Goal: Task Accomplishment & Management: Use online tool/utility

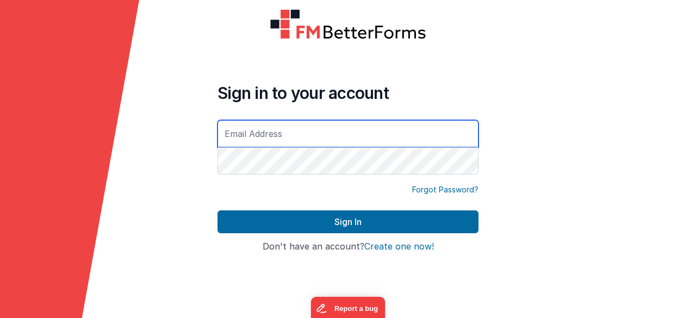
paste input "[PERSON_NAME][EMAIL_ADDRESS][DOMAIN_NAME]"
type input "[PERSON_NAME][EMAIL_ADDRESS][DOMAIN_NAME]"
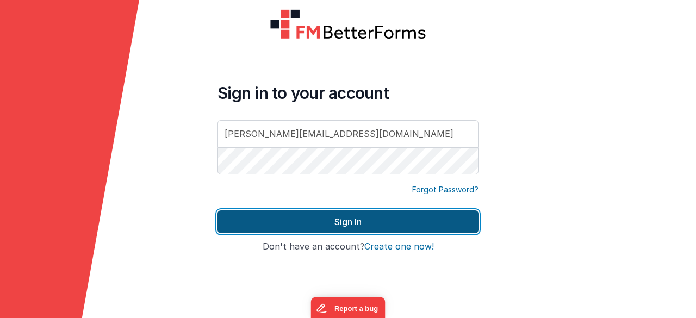
click at [349, 216] on button "Sign In" at bounding box center [347, 221] width 261 height 23
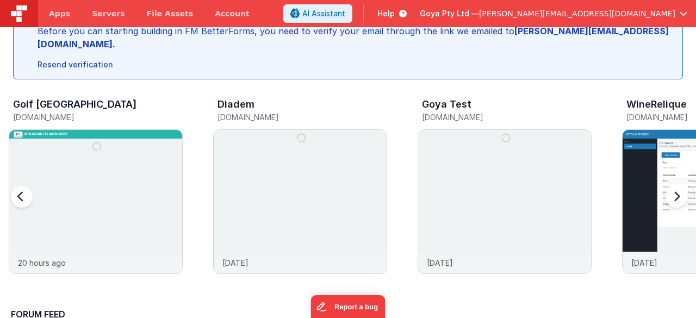
scroll to position [163, 0]
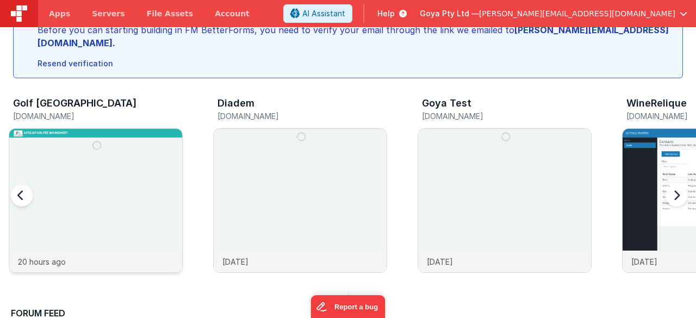
click at [157, 146] on img at bounding box center [95, 215] width 173 height 173
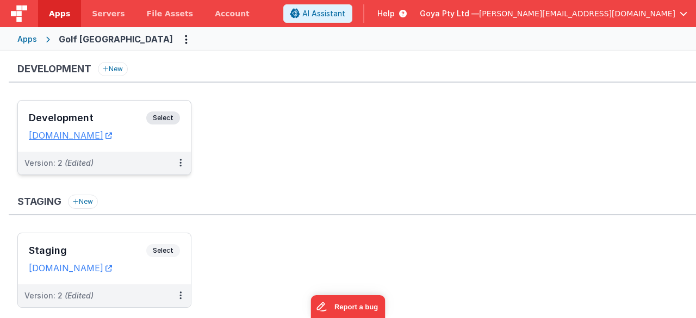
click at [124, 154] on div "Version: 2 (Edited)" at bounding box center [104, 163] width 173 height 23
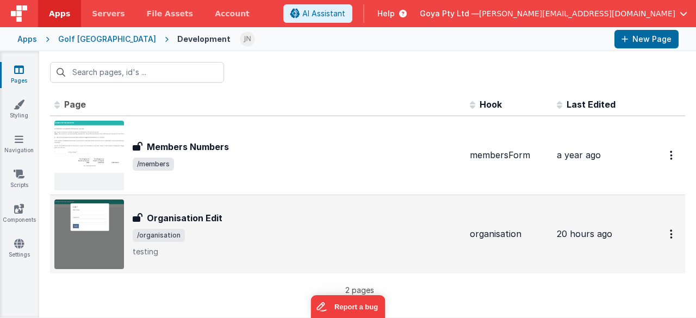
click at [294, 216] on div "Organisation Edit" at bounding box center [297, 217] width 328 height 13
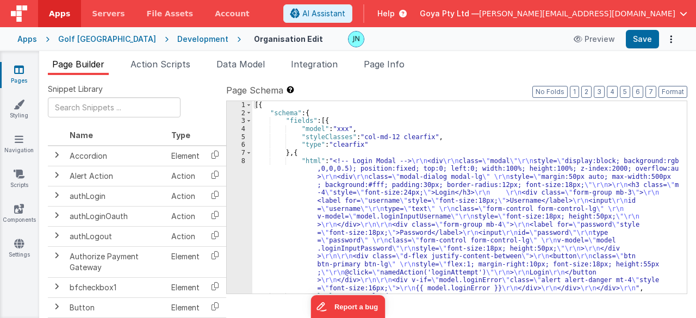
click at [350, 201] on div "[{ "schema" : { "fields" : [{ "model" : "xxx" , "styleClasses" : "col-md-12 cle…" at bounding box center [465, 205] width 427 height 209
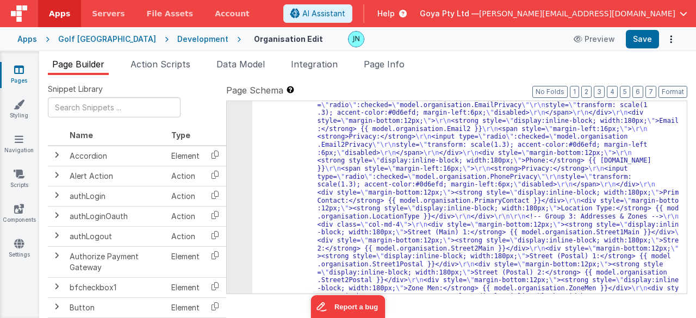
scroll to position [489, 0]
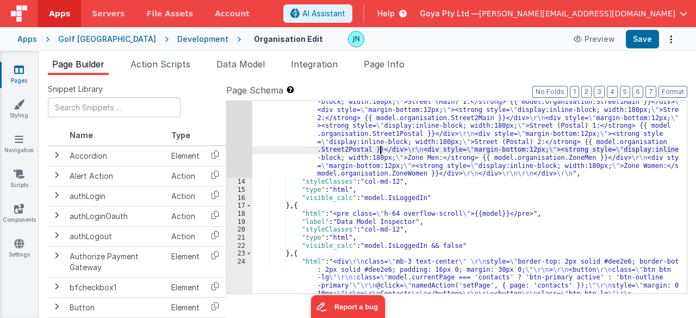
click at [379, 148] on div ""html" : "<h3 style= \" font-size:24px; margin-bottom:20px; \" > \r\n <strong>{…" at bounding box center [465, 135] width 427 height 600
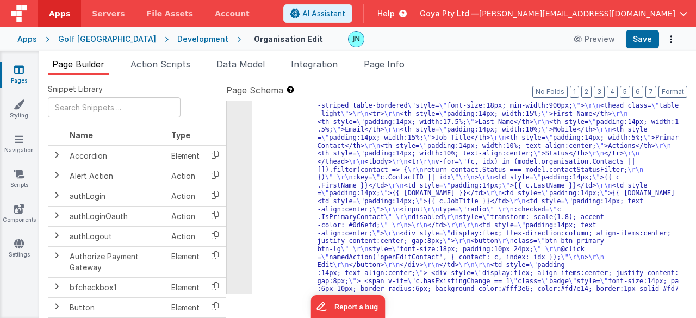
scroll to position [1435, 0]
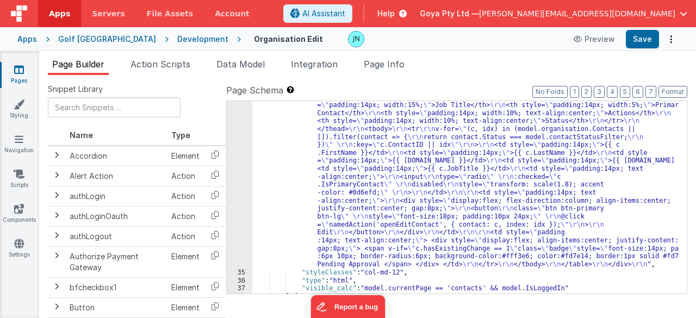
click at [230, 171] on div "34" at bounding box center [240, 136] width 26 height 263
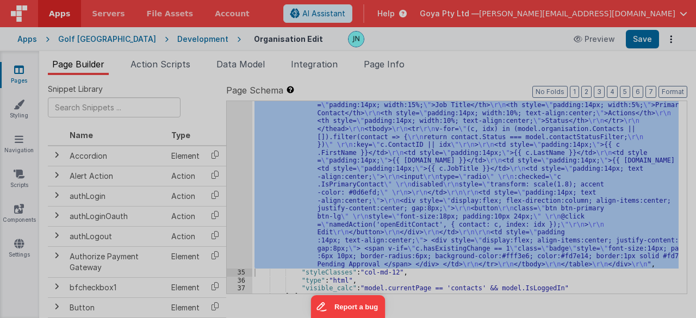
click at [347, 171] on div "Initializing ..." at bounding box center [515, 160] width 337 height 284
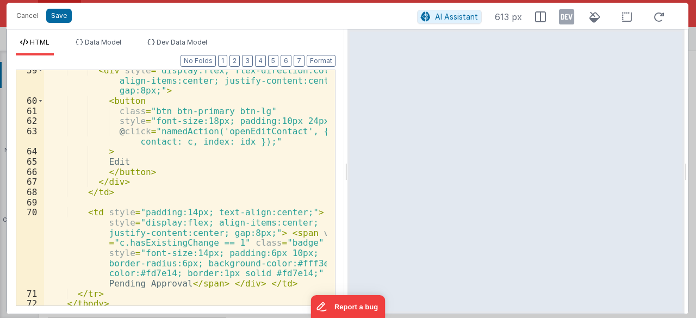
scroll to position [715, 0]
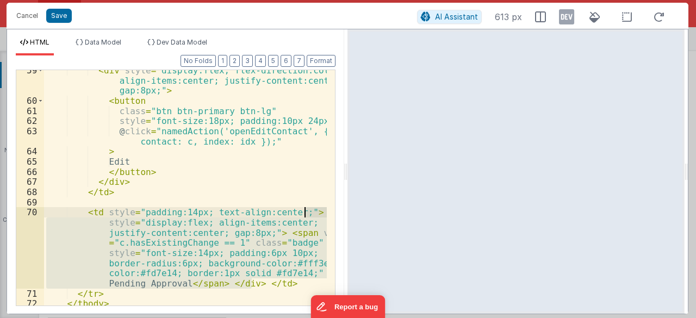
drag, startPoint x: 251, startPoint y: 281, endPoint x: 304, endPoint y: 214, distance: 86.2
click at [304, 214] on div "< div style = "display:flex; flex-direction:column; align-items:center; justify…" at bounding box center [185, 203] width 283 height 277
click at [21, 16] on button "Cancel" at bounding box center [27, 15] width 33 height 15
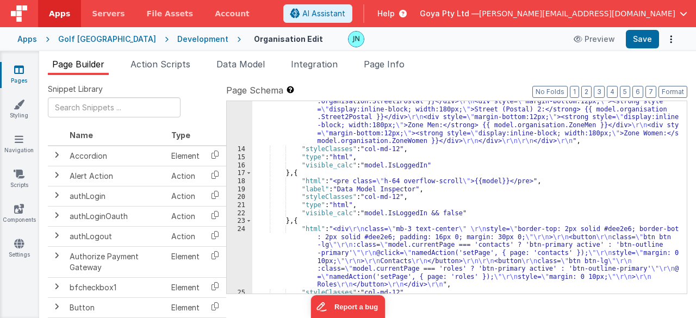
scroll to position [620, 0]
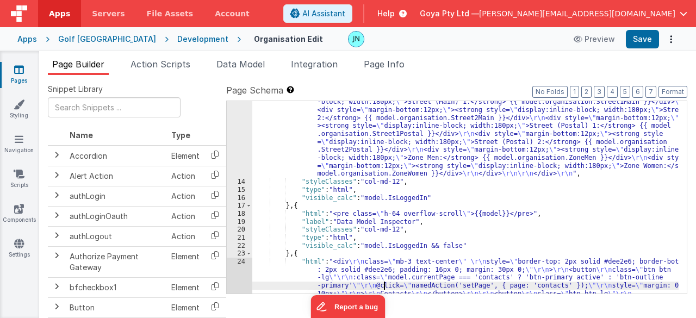
scroll to position [489, 0]
click at [391, 155] on div ""html" : "<h3 style= \" font-size:24px; margin-bottom:20px; \" > \r\n <strong>{…" at bounding box center [465, 135] width 427 height 600
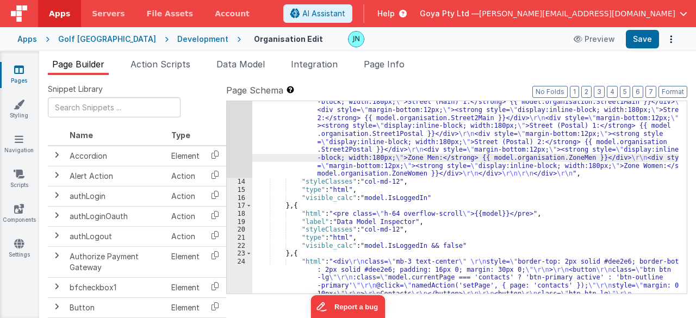
scroll to position [424, 0]
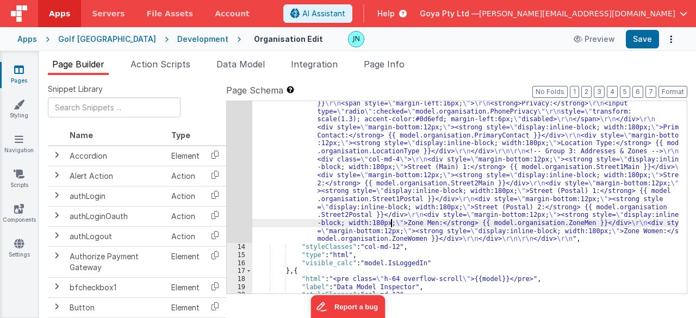
click at [247, 176] on div "13" at bounding box center [240, 72] width 26 height 343
click at [242, 176] on div "13" at bounding box center [240, 72] width 26 height 343
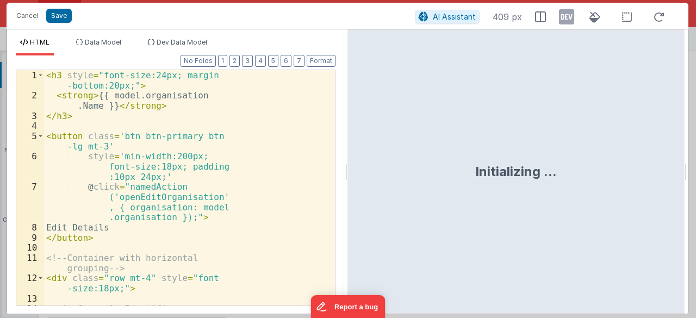
click at [248, 160] on div "< h3 style = "font-size:24px; margin -bottom:20px;" > < strong > {{ model.organ…" at bounding box center [185, 203] width 283 height 267
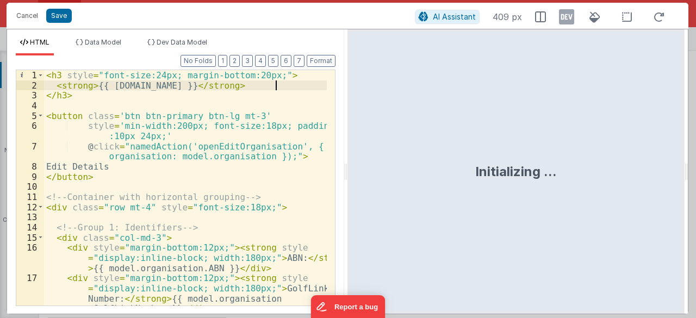
click at [280, 84] on div "< h3 style = "font-size:24px; margin-bottom:20px;" > < strong > {{ [DOMAIN_NAME…" at bounding box center [185, 213] width 283 height 287
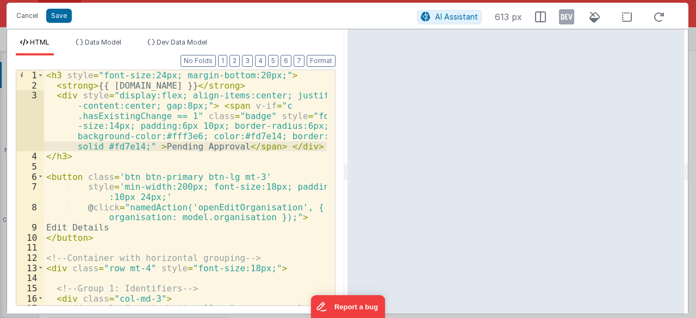
click at [266, 105] on div "< h3 style = "font-size:24px; margin-bottom:20px;" > < strong > {{ [DOMAIN_NAME…" at bounding box center [185, 208] width 283 height 277
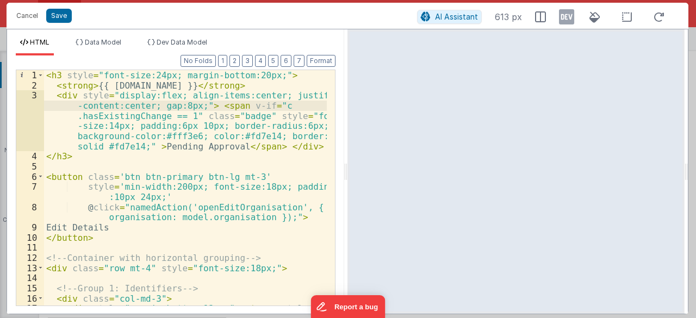
click at [118, 114] on div "< h3 style = "font-size:24px; margin-bottom:20px;" > < strong > {{ [DOMAIN_NAME…" at bounding box center [185, 208] width 283 height 277
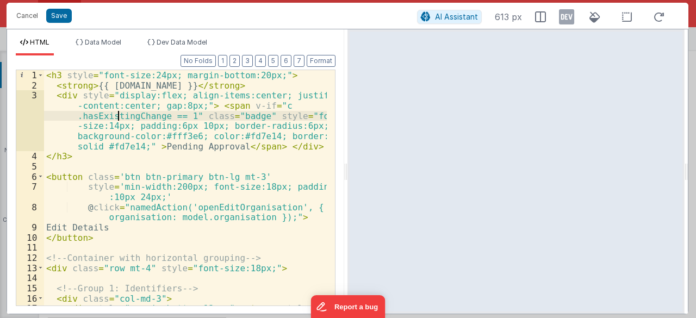
click at [118, 114] on div "< h3 style = "font-size:24px; margin-bottom:20px;" > < strong > {{ [DOMAIN_NAME…" at bounding box center [185, 208] width 283 height 277
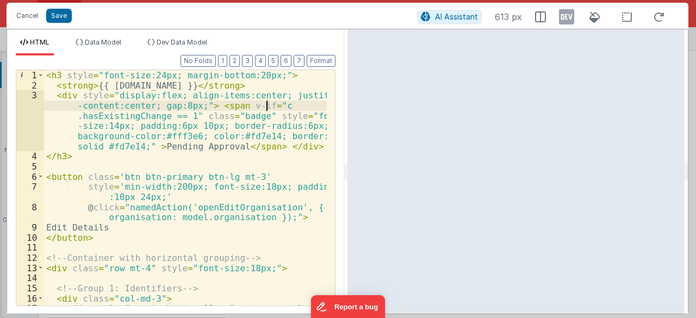
click at [277, 106] on div "< h3 style = "font-size:24px; margin-bottom:20px;" > < strong > {{ [DOMAIN_NAME…" at bounding box center [185, 208] width 283 height 277
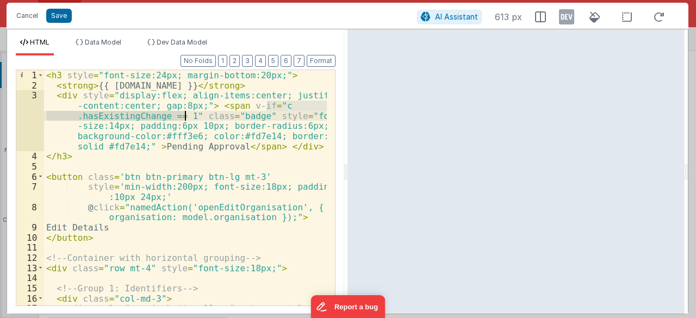
drag, startPoint x: 265, startPoint y: 104, endPoint x: 184, endPoint y: 115, distance: 81.6
click at [184, 115] on div "< h3 style = "font-size:24px; margin-bottom:20px;" > < strong > {{ [DOMAIN_NAME…" at bounding box center [185, 208] width 283 height 277
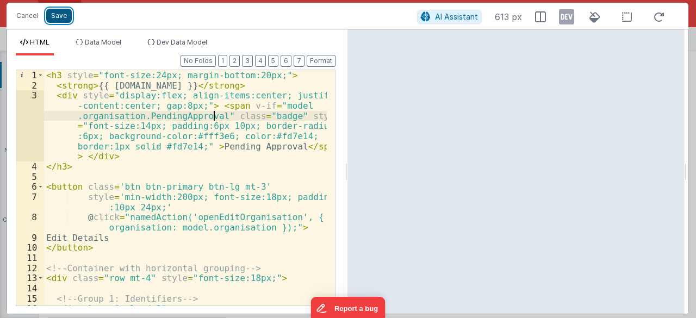
click at [61, 20] on button "Save" at bounding box center [59, 16] width 26 height 14
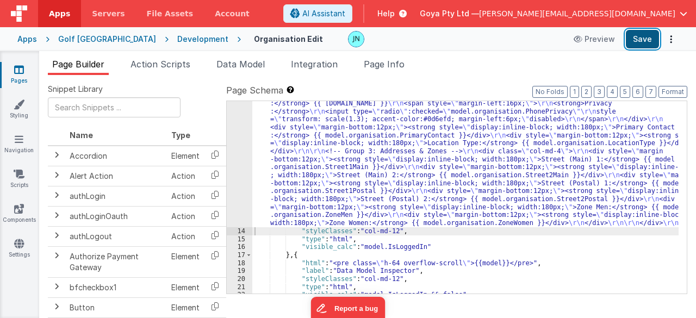
click at [645, 36] on button "Save" at bounding box center [642, 39] width 33 height 18
click at [378, 198] on div ""html" : "<h3 style= \" font-size:24px; margin-bottom:20px; \" > \r\n <strong>{…" at bounding box center [465, 165] width 427 height 528
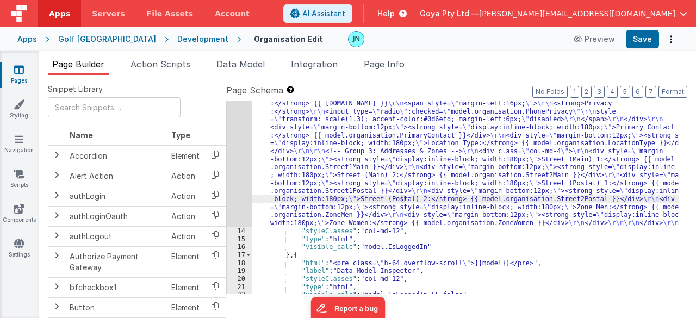
click at [240, 190] on div "13" at bounding box center [240, 64] width 26 height 327
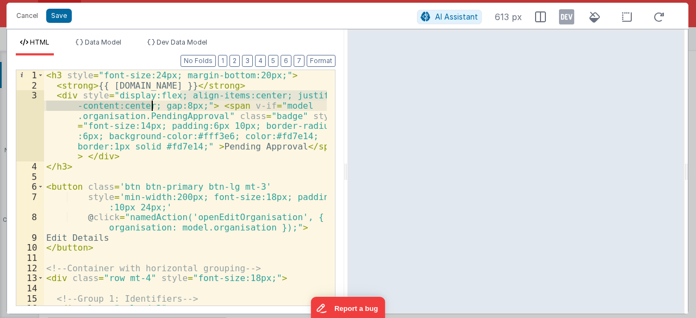
drag, startPoint x: 180, startPoint y: 94, endPoint x: 151, endPoint y: 105, distance: 30.8
click at [151, 105] on div "< h3 style = "font-size:24px; margin-bottom:20px;" > < strong > {{ [DOMAIN_NAME…" at bounding box center [185, 208] width 283 height 277
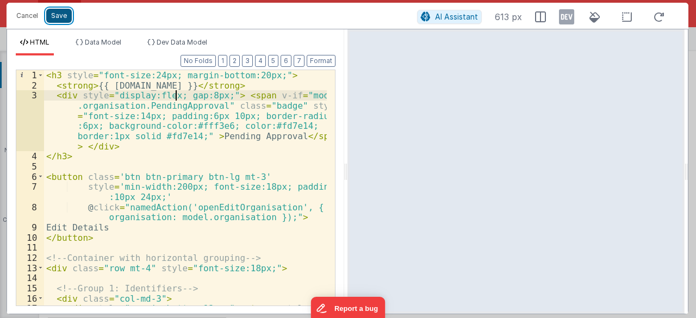
click at [55, 12] on button "Save" at bounding box center [59, 16] width 26 height 14
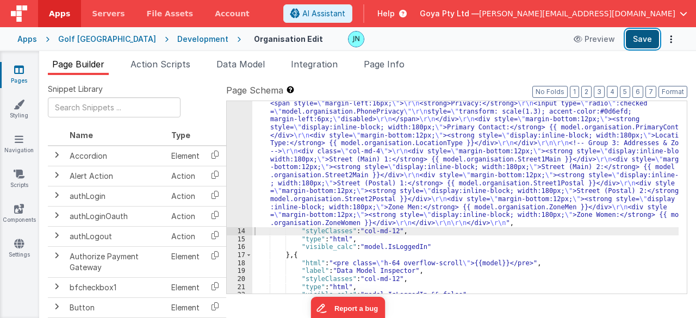
click at [650, 36] on button "Save" at bounding box center [642, 39] width 33 height 18
click at [328, 145] on div ""html" : "<h3 style= \" font-size:24px; margin-bottom:20px; \" > \r\n <strong>{…" at bounding box center [465, 165] width 427 height 528
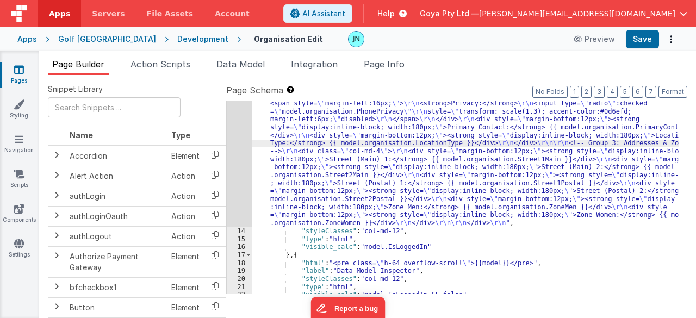
click at [244, 165] on div "13" at bounding box center [240, 64] width 26 height 327
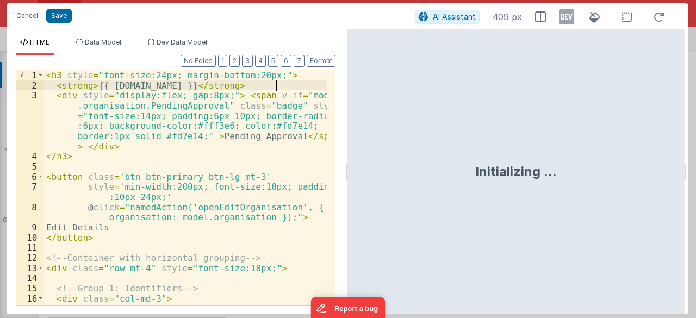
click at [282, 88] on div "< h3 style = "font-size:24px; margin-bottom:20px;" > < strong > {{ [DOMAIN_NAME…" at bounding box center [185, 208] width 283 height 277
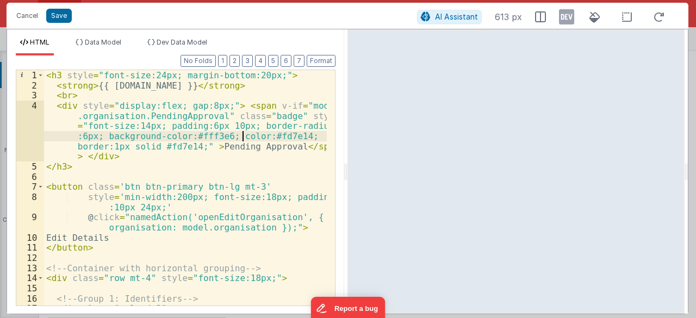
click at [244, 138] on div "< h3 style = "font-size:24px; margin-bottom:20px;" > < strong > {{ [DOMAIN_NAME…" at bounding box center [185, 208] width 283 height 277
click at [64, 19] on button "Save" at bounding box center [59, 16] width 26 height 14
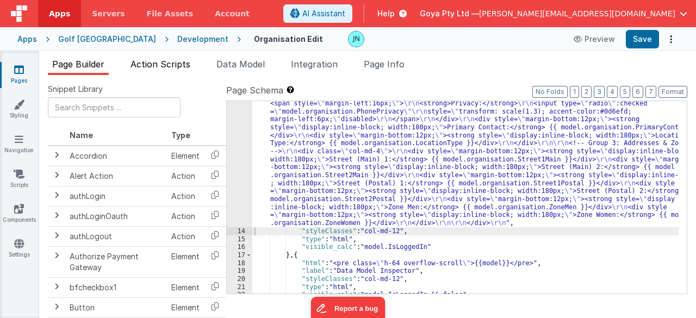
click at [191, 69] on li "Action Scripts" at bounding box center [160, 66] width 68 height 17
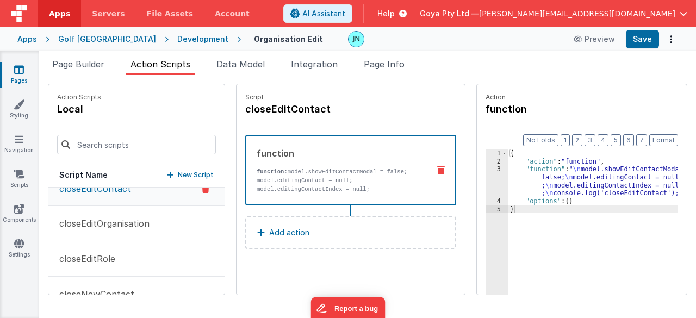
scroll to position [0, 0]
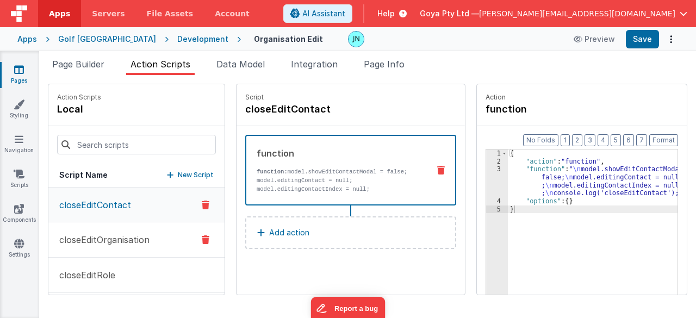
click at [116, 236] on p "closeEditOrganisation" at bounding box center [101, 239] width 97 height 13
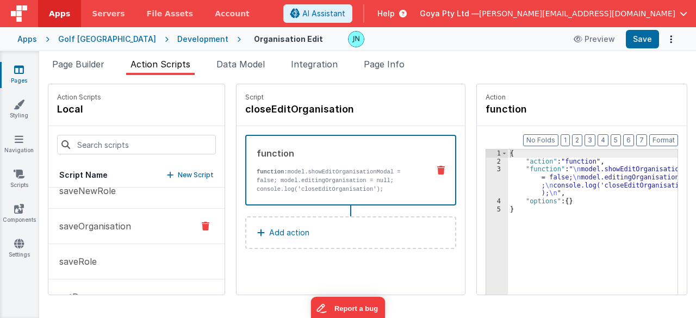
click at [112, 224] on p "saveOrganisation" at bounding box center [92, 226] width 78 height 13
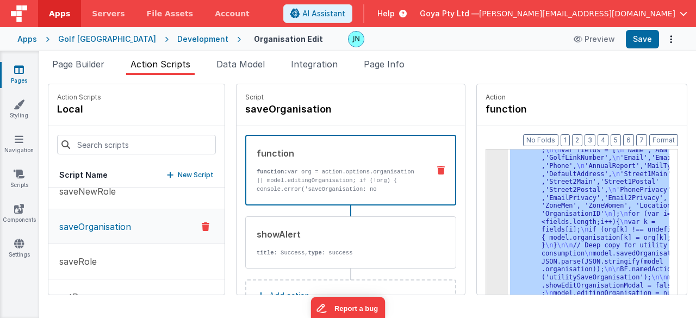
click at [486, 218] on div "3 4 5" at bounding box center [497, 303] width 22 height 411
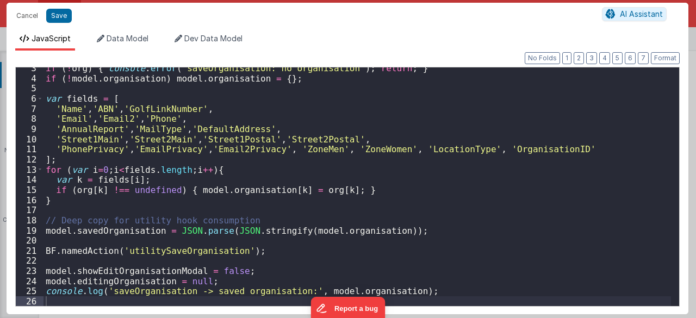
scroll to position [24, 0]
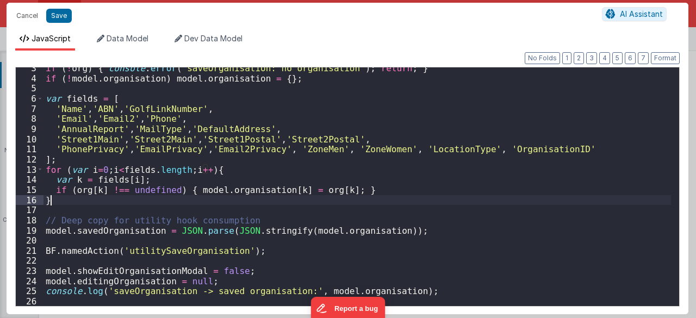
click at [127, 200] on div "if ( ! org ) { console . error ( 'saveOrganisation: no organisation' ) ; return…" at bounding box center [357, 192] width 628 height 259
click at [413, 230] on div "if ( ! org ) { console . error ( 'saveOrganisation: no organisation' ) ; return…" at bounding box center [357, 192] width 628 height 259
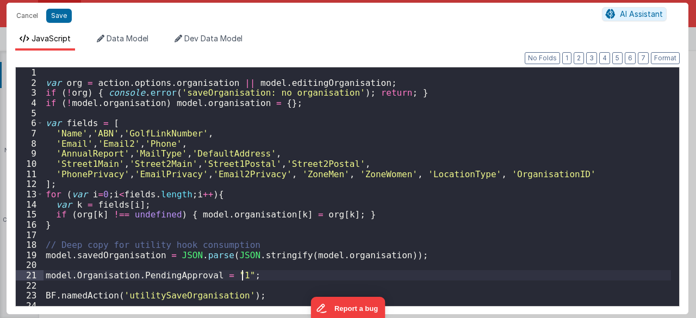
scroll to position [45, 0]
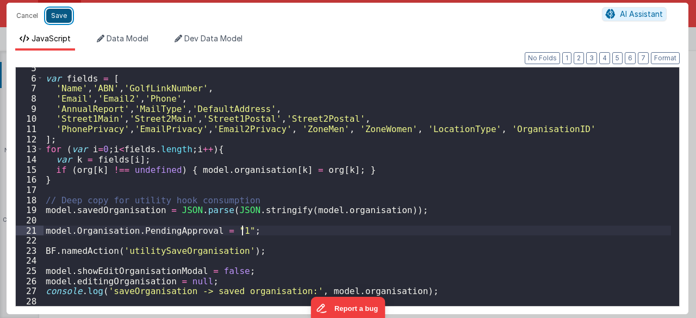
click at [62, 17] on button "Save" at bounding box center [59, 16] width 26 height 14
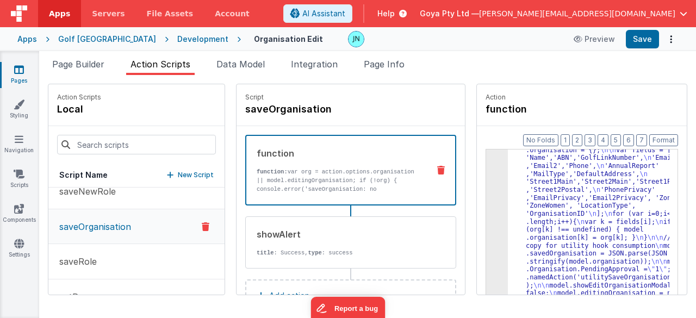
scroll to position [59, 0]
click at [638, 42] on button "Save" at bounding box center [642, 39] width 33 height 18
click at [75, 65] on span "Page Builder" at bounding box center [78, 64] width 52 height 11
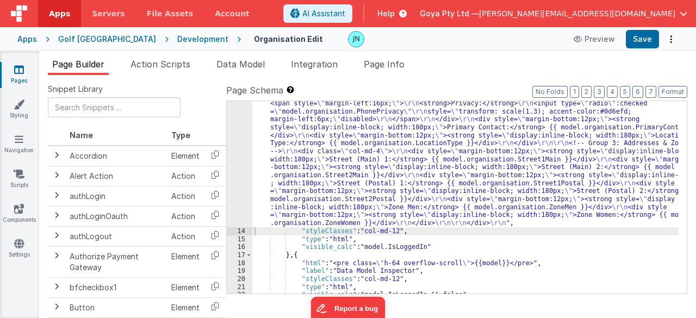
click at [312, 145] on div ""html" : "<h3 style= \" font-size:24px; margin-bottom:20px; \" > \r\n <strong>{…" at bounding box center [465, 165] width 427 height 528
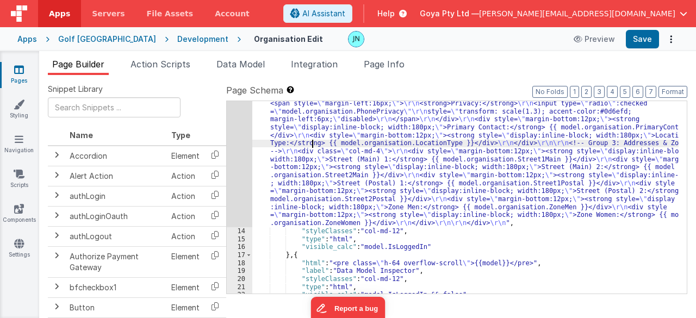
click at [242, 142] on div "13" at bounding box center [240, 64] width 26 height 327
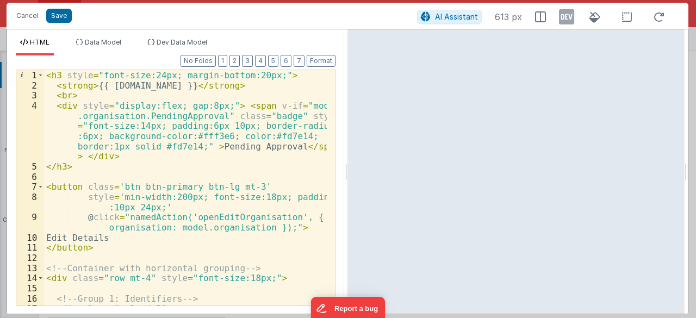
click at [213, 115] on div "< h3 style = "font-size:24px; margin-bottom:20px;" > < strong > {{ [DOMAIN_NAME…" at bounding box center [185, 208] width 283 height 277
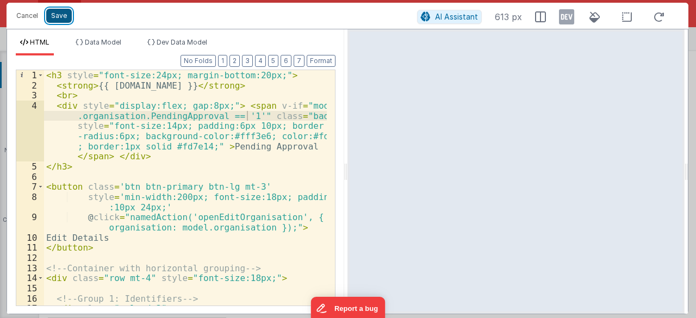
click at [59, 16] on button "Save" at bounding box center [59, 16] width 26 height 14
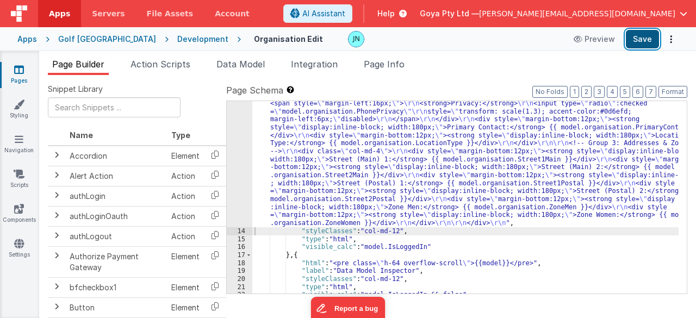
click at [643, 44] on button "Save" at bounding box center [642, 39] width 33 height 18
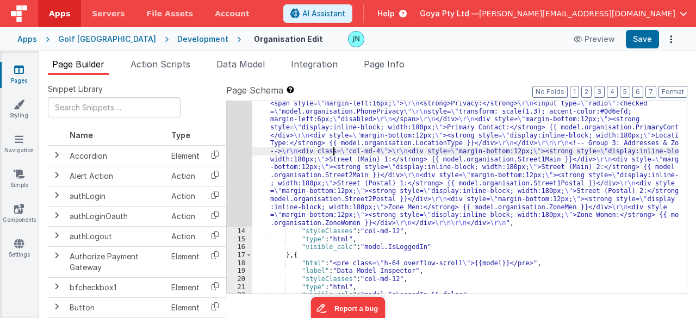
click at [333, 152] on div ""html" : "<h3 style= \" font-size:24px; margin-bottom:20px; \" > \r\n <strong>{…" at bounding box center [465, 165] width 427 height 528
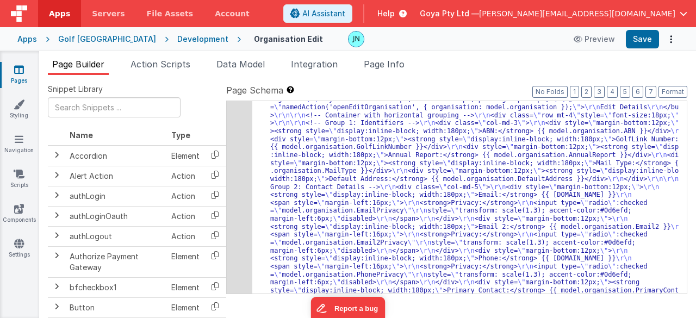
scroll to position [228, 0]
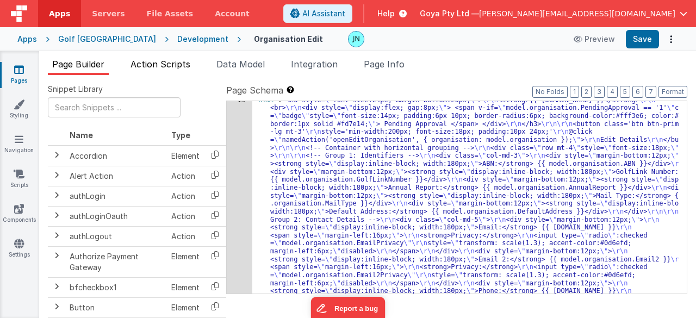
click at [164, 63] on span "Action Scripts" at bounding box center [160, 64] width 60 height 11
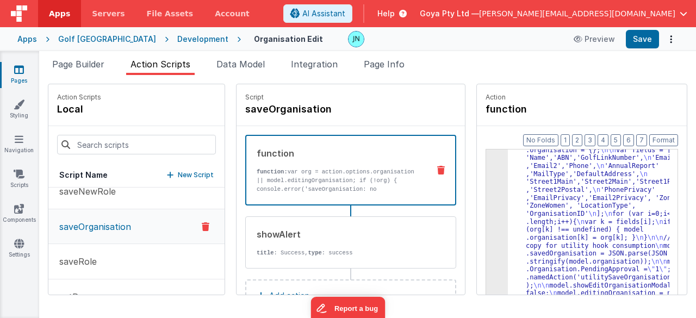
click at [626, 226] on div ""function" : " \n var org = action.options .organisation || model.editingOrgani…" at bounding box center [596, 303] width 177 height 395
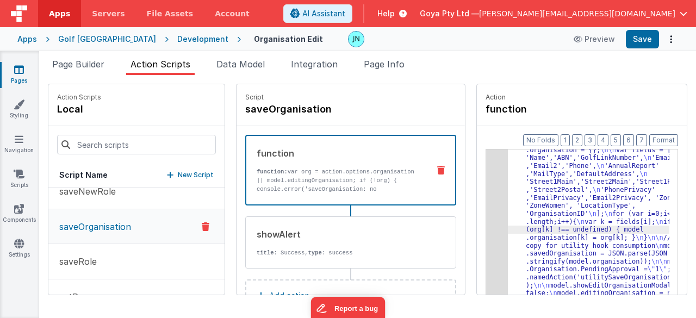
click at [486, 244] on div "3" at bounding box center [497, 209] width 22 height 207
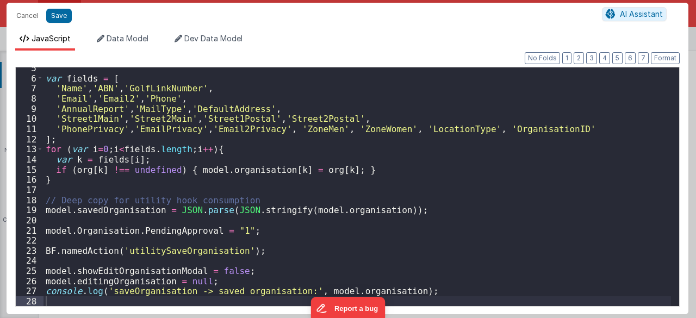
scroll to position [45, 0]
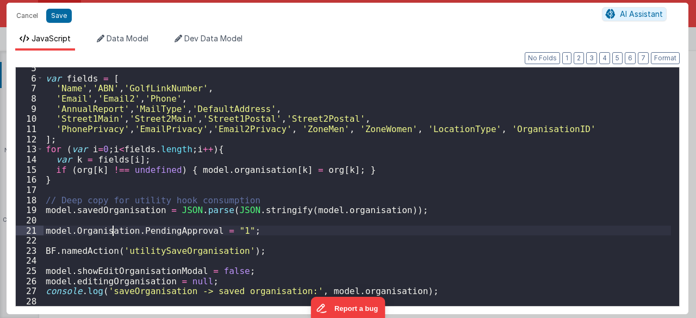
click at [111, 232] on div "var fields = [ 'Name' , 'ABN' , 'GolfLinkNumber' , 'Email' , 'Email2' , 'Phone'…" at bounding box center [357, 192] width 628 height 259
click at [64, 18] on button "Save" at bounding box center [59, 16] width 26 height 14
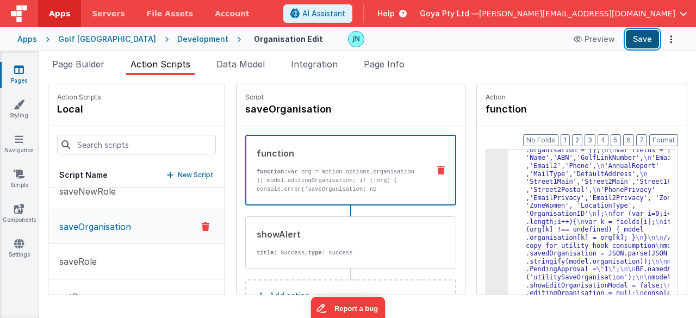
click at [642, 45] on button "Save" at bounding box center [642, 39] width 33 height 18
click at [111, 253] on button "saveRole" at bounding box center [136, 261] width 176 height 35
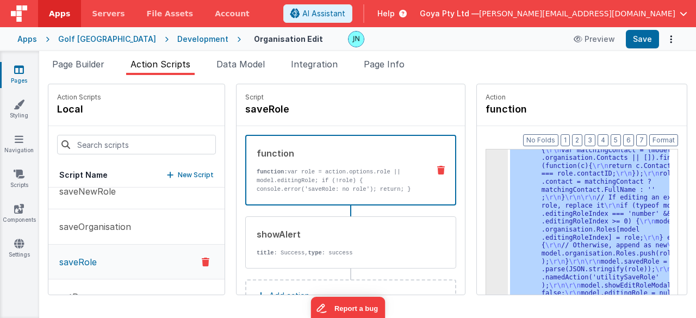
click at [486, 234] on div "3" at bounding box center [497, 169] width 22 height 303
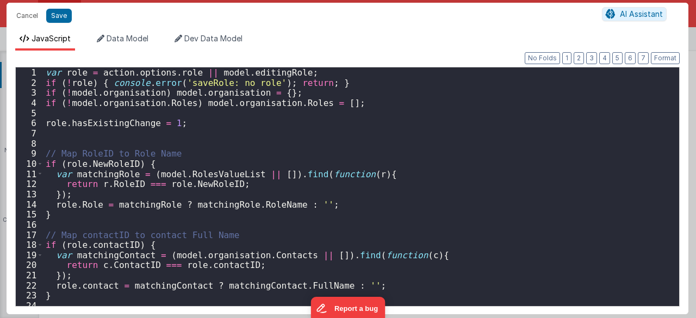
scroll to position [147, 0]
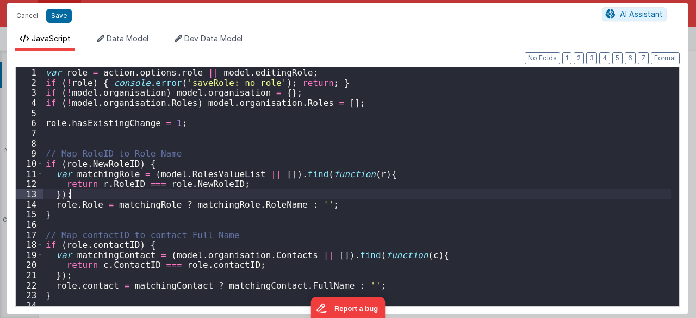
click at [396, 193] on div "var role = action . options . role || model . editingRole ; if ( ! role ) { con…" at bounding box center [357, 196] width 628 height 259
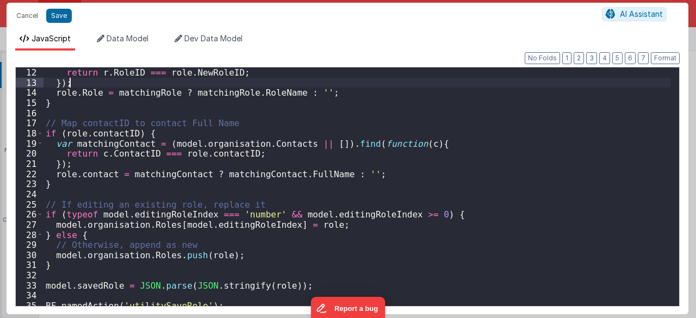
scroll to position [111, 0]
click at [28, 15] on button "Cancel" at bounding box center [27, 15] width 33 height 15
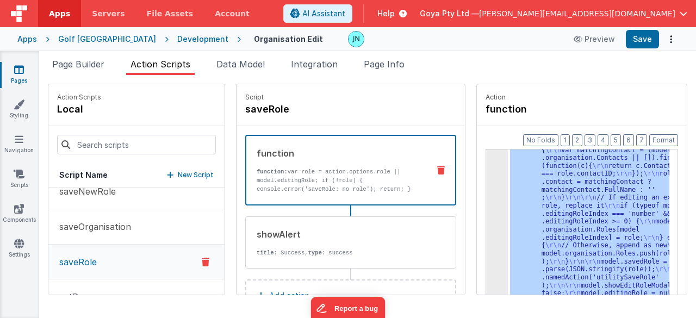
click at [534, 185] on div ""function" : "var role = action.options.role || model.editingRole; \r\n if (!ro…" at bounding box center [588, 238] width 161 height 179
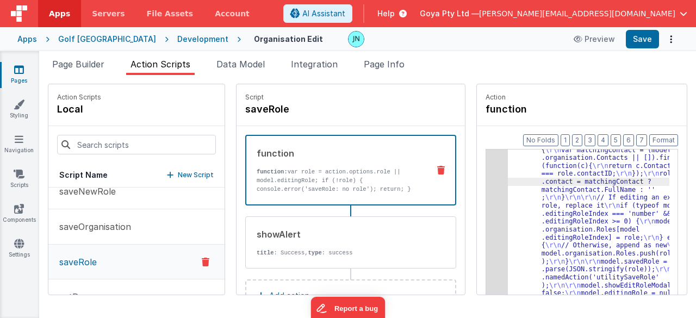
click at [490, 199] on div "3" at bounding box center [497, 169] width 22 height 303
click at [486, 199] on div "3" at bounding box center [497, 169] width 22 height 303
click at [486, 210] on div "3" at bounding box center [497, 169] width 22 height 303
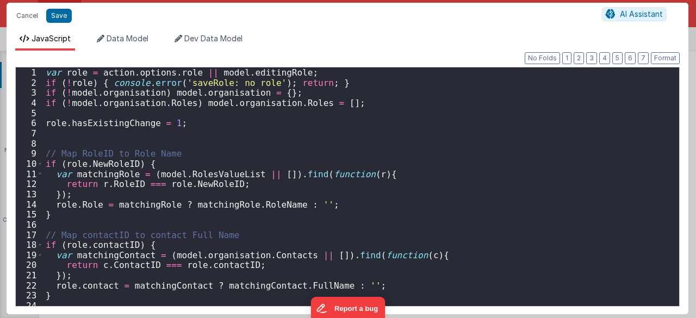
click at [423, 179] on div "var role = action . options . role || model . editingRole ; if ( ! role ) { con…" at bounding box center [357, 196] width 628 height 259
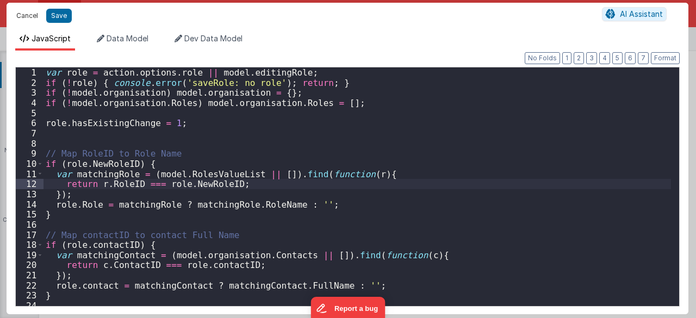
click at [33, 15] on button "Cancel" at bounding box center [27, 15] width 33 height 15
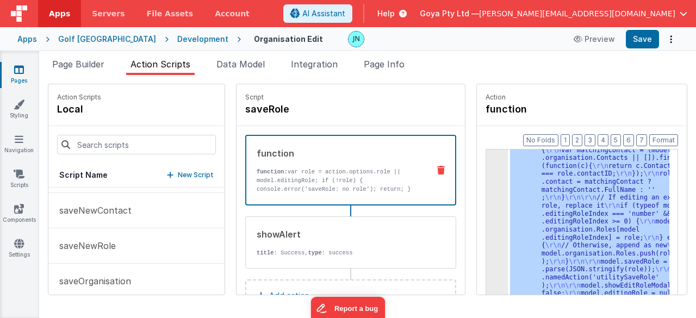
scroll to position [435, 0]
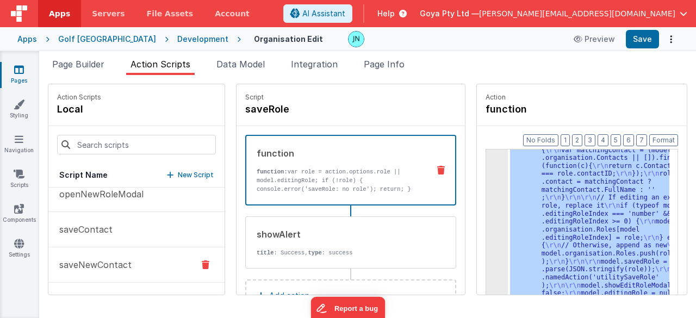
click at [109, 253] on button "saveNewContact" at bounding box center [136, 264] width 176 height 35
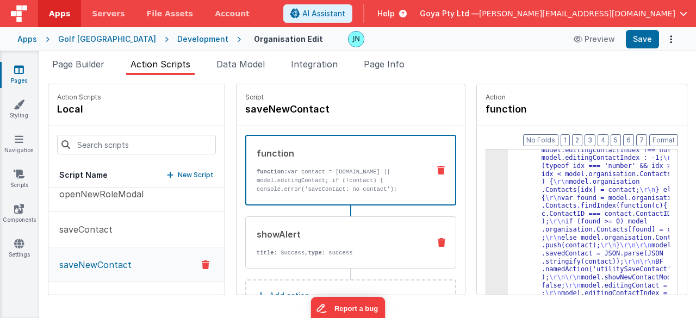
scroll to position [99, 0]
click at [581, 216] on div ""function" : "var contact = action.options .contact || model.editingContact; \r…" at bounding box center [596, 283] width 177 height 435
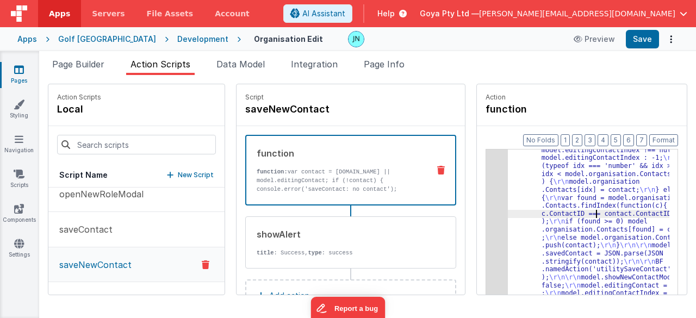
click at [490, 215] on div "3" at bounding box center [497, 189] width 22 height 247
click at [486, 215] on div "3" at bounding box center [497, 189] width 22 height 247
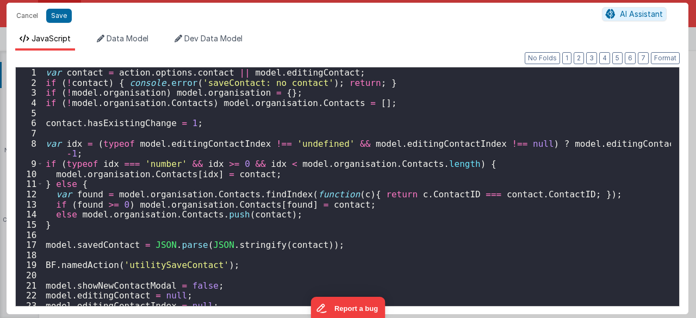
click at [369, 192] on div "var contact = action . options . contact || model . editingContact ; if ( ! con…" at bounding box center [357, 196] width 628 height 259
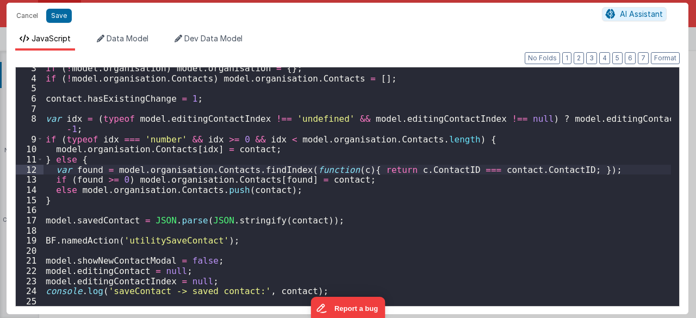
scroll to position [0, 0]
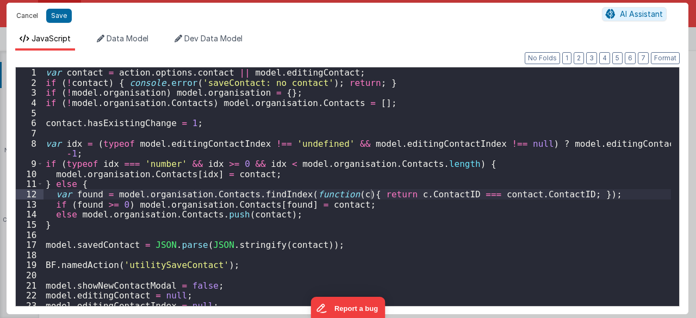
click at [34, 19] on button "Cancel" at bounding box center [27, 15] width 33 height 15
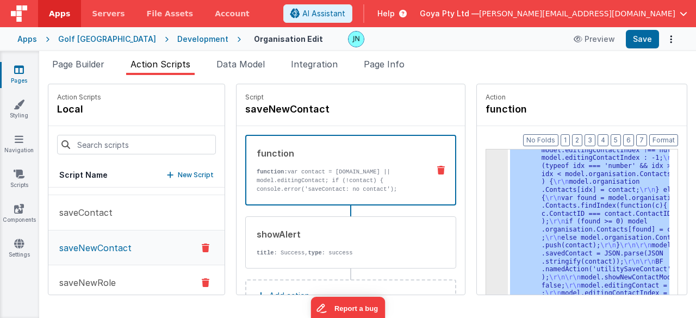
scroll to position [435, 0]
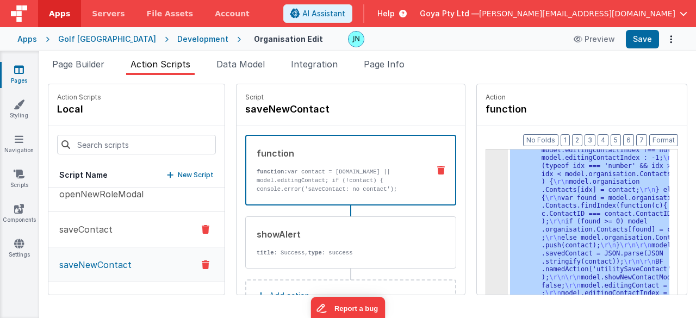
click at [105, 219] on button "saveContact" at bounding box center [136, 229] width 176 height 35
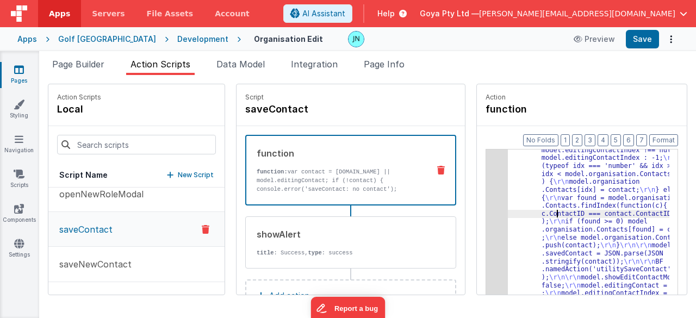
click at [541, 211] on div ""function" : "var contact = action.options .contact || model.editingContact; \r…" at bounding box center [596, 283] width 177 height 435
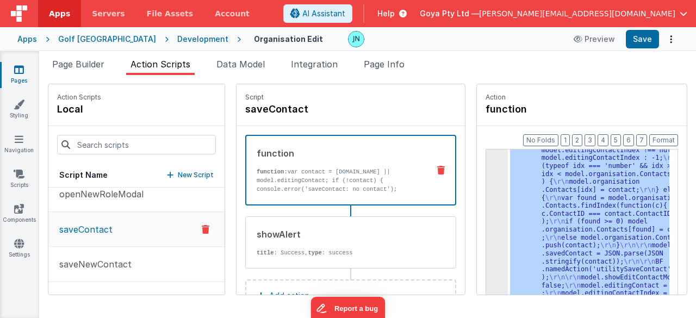
click at [486, 217] on div "3" at bounding box center [497, 189] width 22 height 247
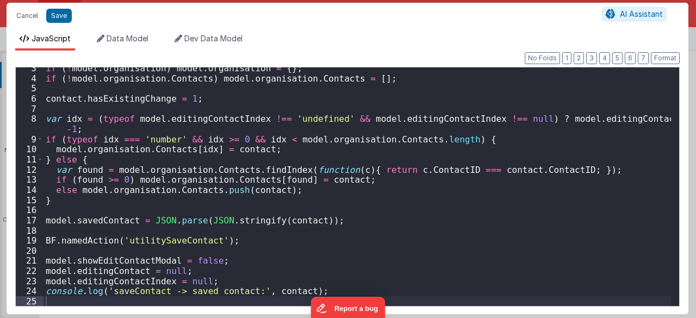
scroll to position [0, 0]
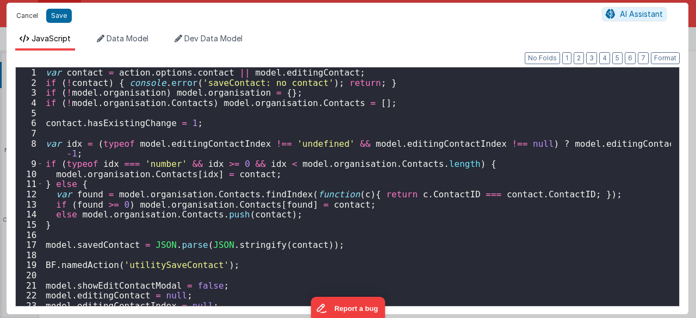
click at [34, 16] on button "Cancel" at bounding box center [27, 15] width 33 height 15
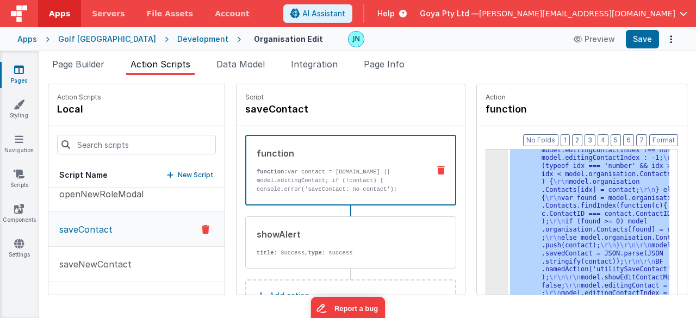
click at [566, 204] on div ""function" : "var contact = action.options .contact || model.editingContact; \r…" at bounding box center [588, 238] width 161 height 179
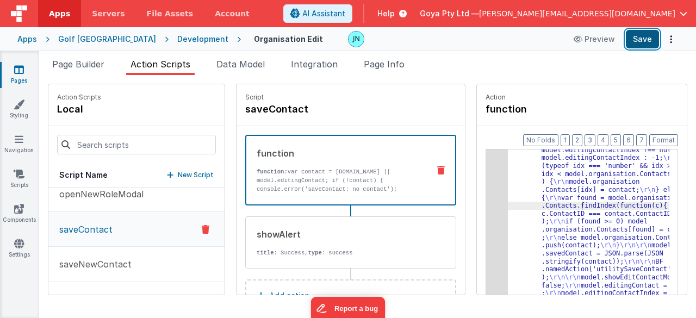
click at [638, 40] on button "Save" at bounding box center [642, 39] width 33 height 18
drag, startPoint x: 132, startPoint y: 256, endPoint x: 259, endPoint y: 251, distance: 127.3
click at [132, 256] on button "saveNewContact" at bounding box center [136, 264] width 176 height 35
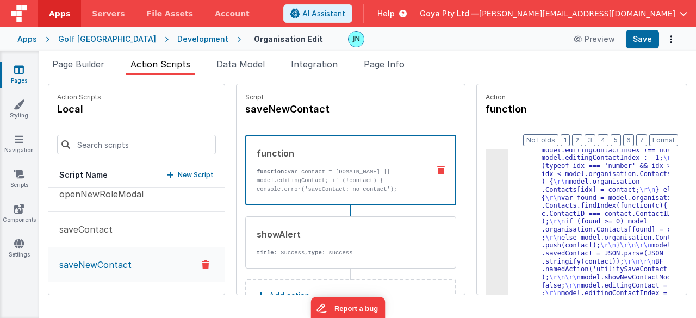
click at [587, 208] on div ""function" : "var contact = action.options .contact || model.editingContact; \r…" at bounding box center [596, 283] width 177 height 435
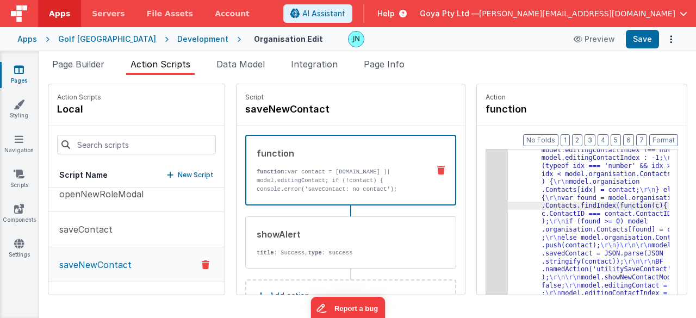
click at [486, 211] on div "3" at bounding box center [497, 189] width 22 height 247
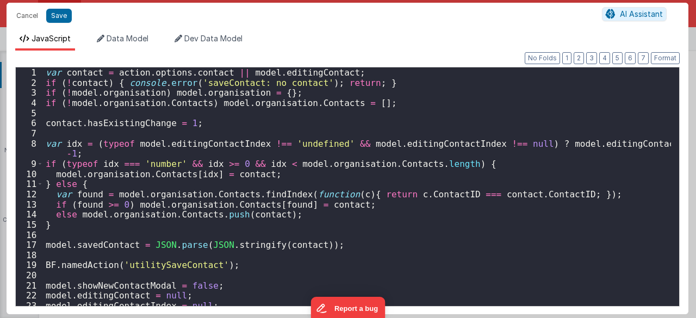
click at [323, 240] on div "var contact = action . options . contact || model . editingContact ; if ( ! con…" at bounding box center [357, 196] width 628 height 259
click at [214, 121] on div "var contact = action . options . contact || model . editingContact ; if ( ! con…" at bounding box center [357, 196] width 628 height 259
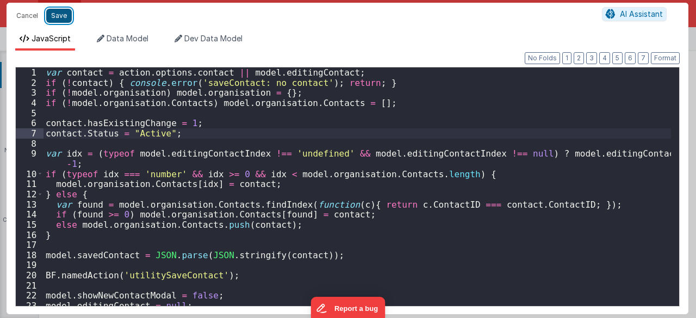
click at [66, 9] on button "Save" at bounding box center [59, 16] width 26 height 14
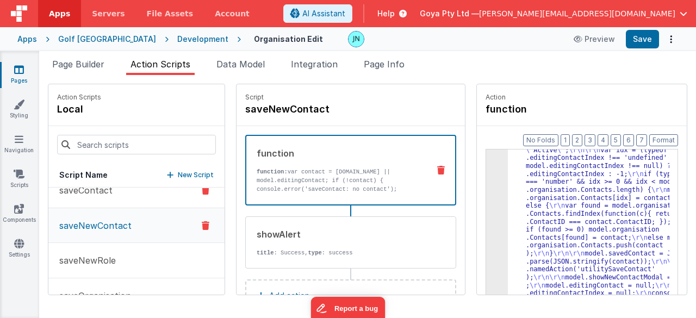
scroll to position [489, 0]
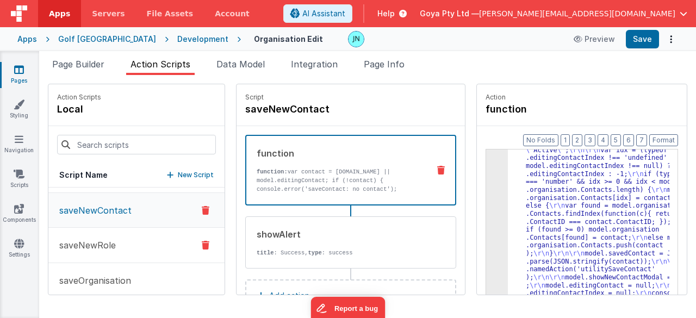
click at [117, 241] on button "saveNewRole" at bounding box center [136, 245] width 176 height 35
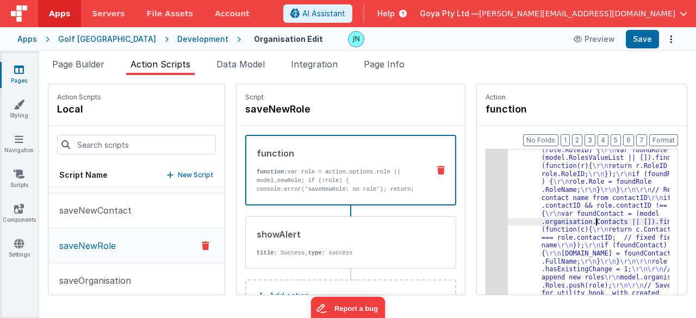
click at [486, 216] on div "3" at bounding box center [497, 221] width 22 height 279
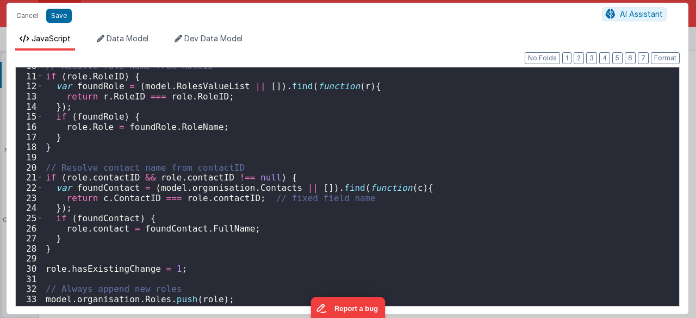
scroll to position [130, 0]
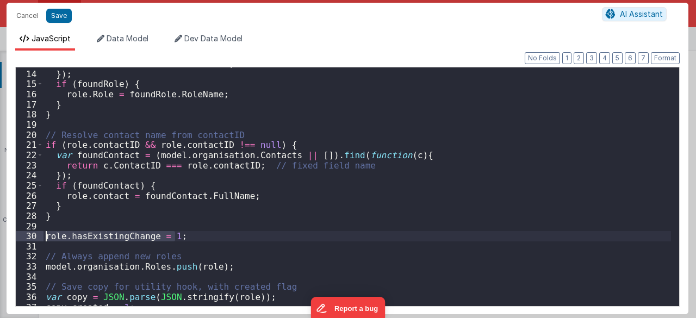
drag, startPoint x: 186, startPoint y: 234, endPoint x: 32, endPoint y: 238, distance: 153.9
click at [32, 238] on div "13 14 15 16 17 18 19 20 21 22 23 24 25 26 27 28 29 30 31 32 33 34 35 36 37 38 r…" at bounding box center [347, 187] width 664 height 240
click at [189, 234] on div "return r . RoleID === role . RoleID ; }) ; if ( foundRole ) { role . Role = fou…" at bounding box center [356, 186] width 627 height 239
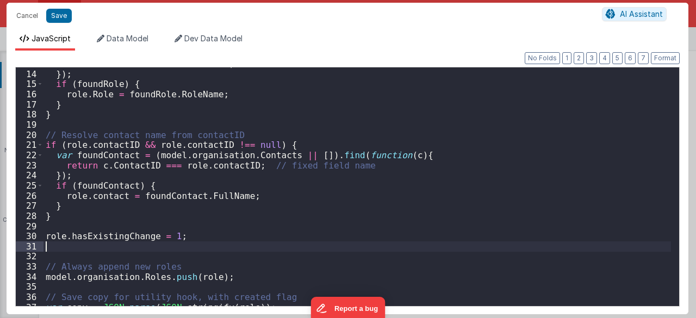
paste textarea
click at [103, 242] on div "return r . RoleID === role . RoleID ; }) ; if ( foundRole ) { role . Role = fou…" at bounding box center [357, 188] width 628 height 259
click at [63, 14] on button "Save" at bounding box center [59, 16] width 26 height 14
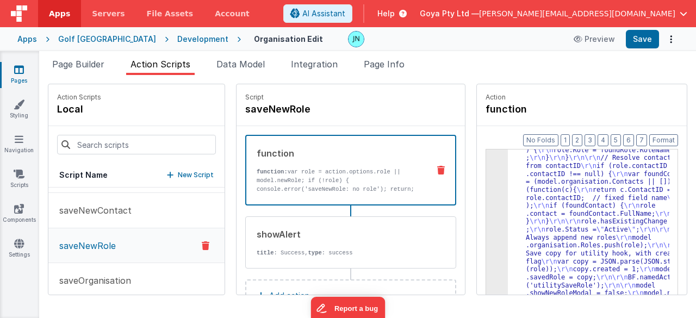
scroll to position [107, 0]
click at [640, 39] on button "Save" at bounding box center [642, 39] width 33 height 18
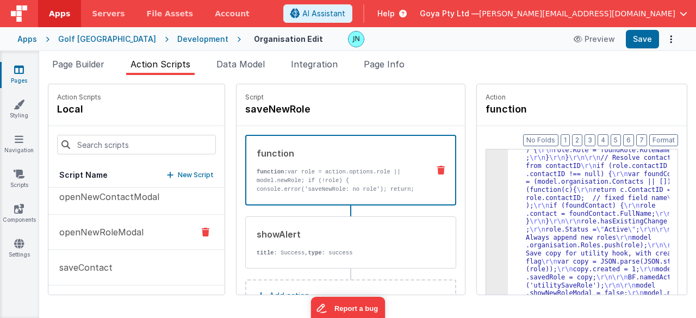
scroll to position [380, 0]
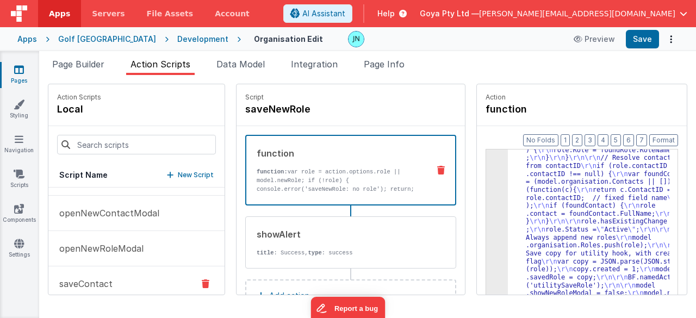
click at [115, 267] on button "saveContact" at bounding box center [136, 283] width 176 height 35
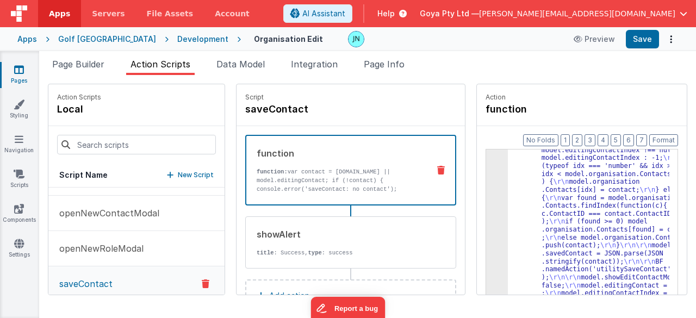
click at [570, 204] on div ""function" : "var contact = action.options .contact || model.editingContact; \r…" at bounding box center [596, 283] width 177 height 435
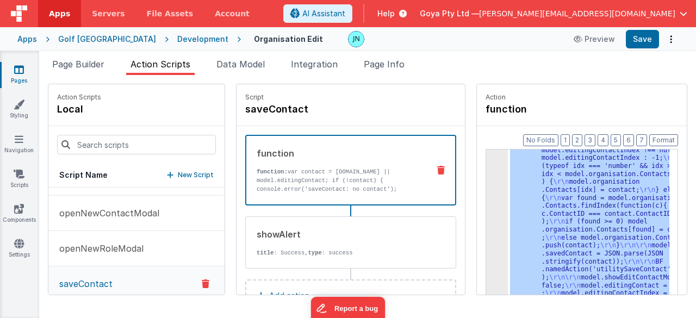
click at [486, 214] on div "3" at bounding box center [497, 189] width 22 height 247
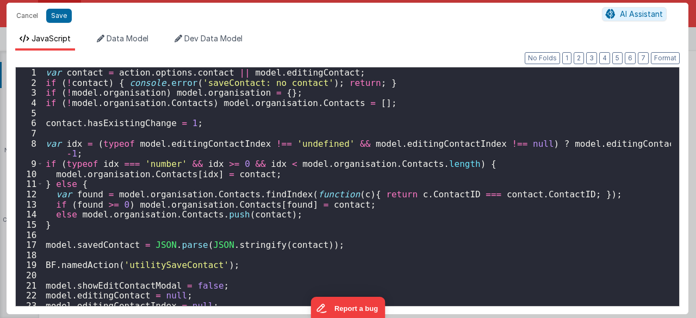
scroll to position [0, 0]
click at [32, 16] on button "Cancel" at bounding box center [27, 15] width 33 height 15
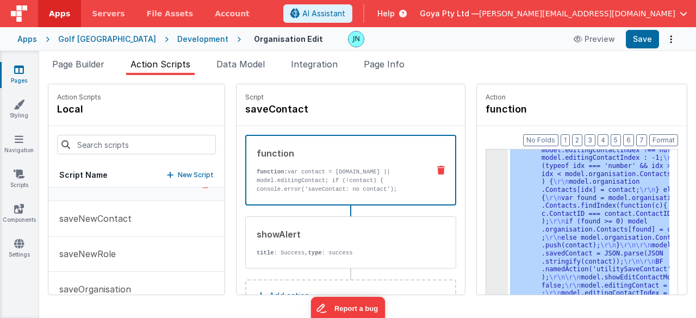
scroll to position [489, 0]
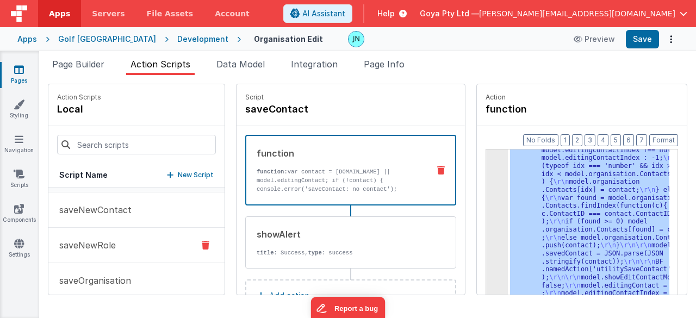
click at [135, 238] on button "saveNewRole" at bounding box center [136, 245] width 176 height 35
